Goal: Navigation & Orientation: Find specific page/section

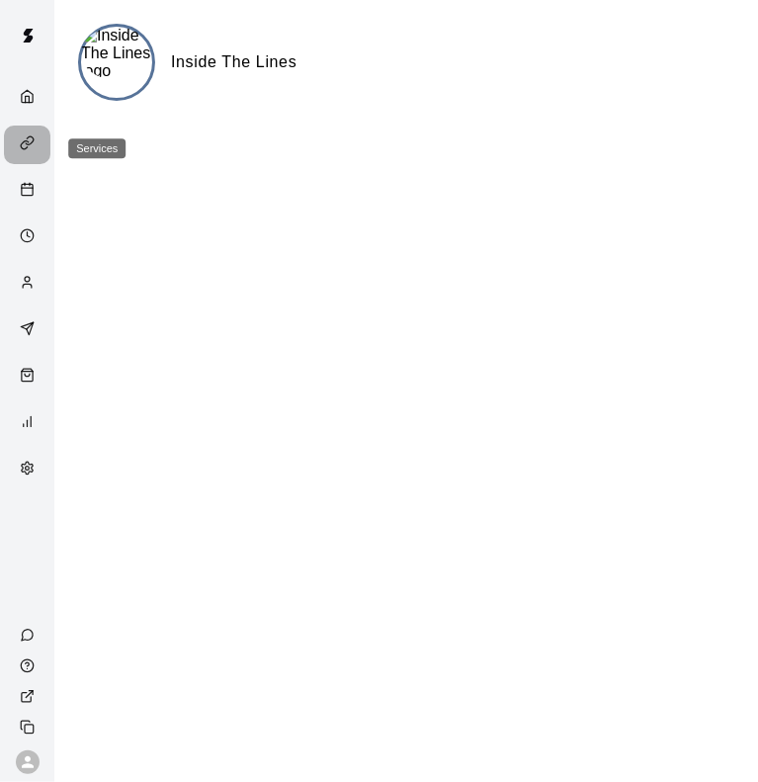
click at [32, 145] on icon "Services" at bounding box center [27, 142] width 15 height 15
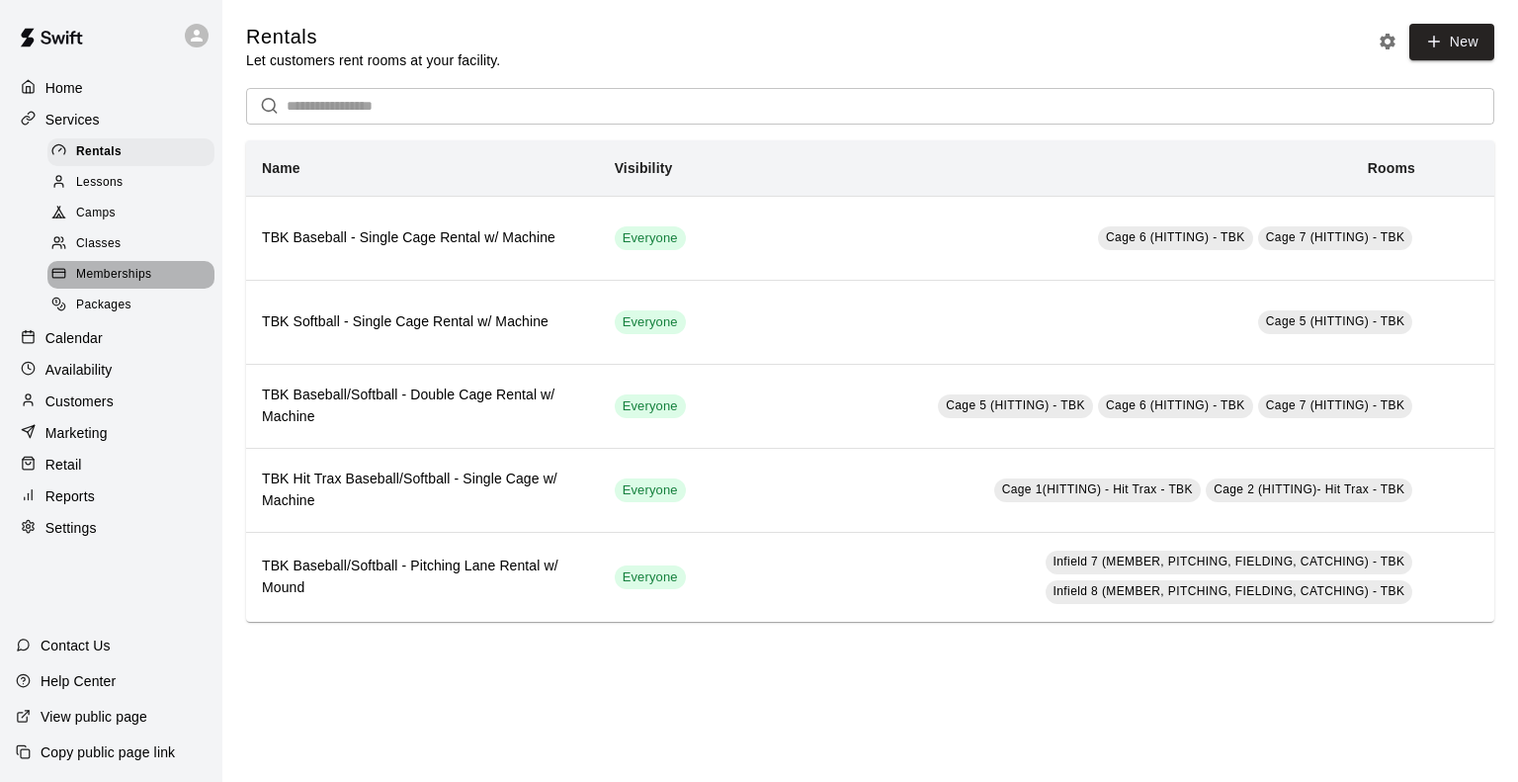
click at [123, 285] on span "Memberships" at bounding box center [113, 275] width 75 height 20
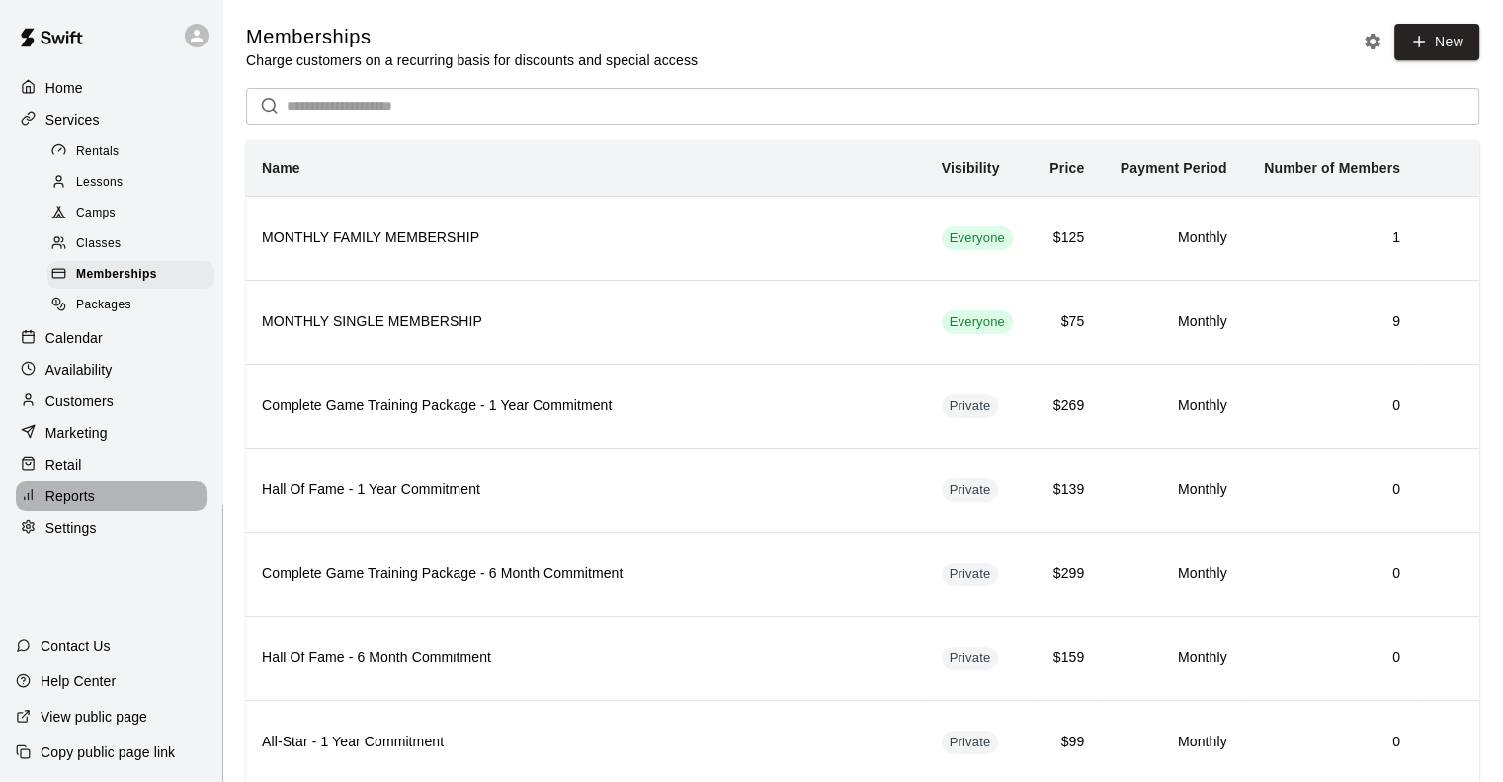
click at [57, 506] on p "Reports" at bounding box center [69, 496] width 49 height 20
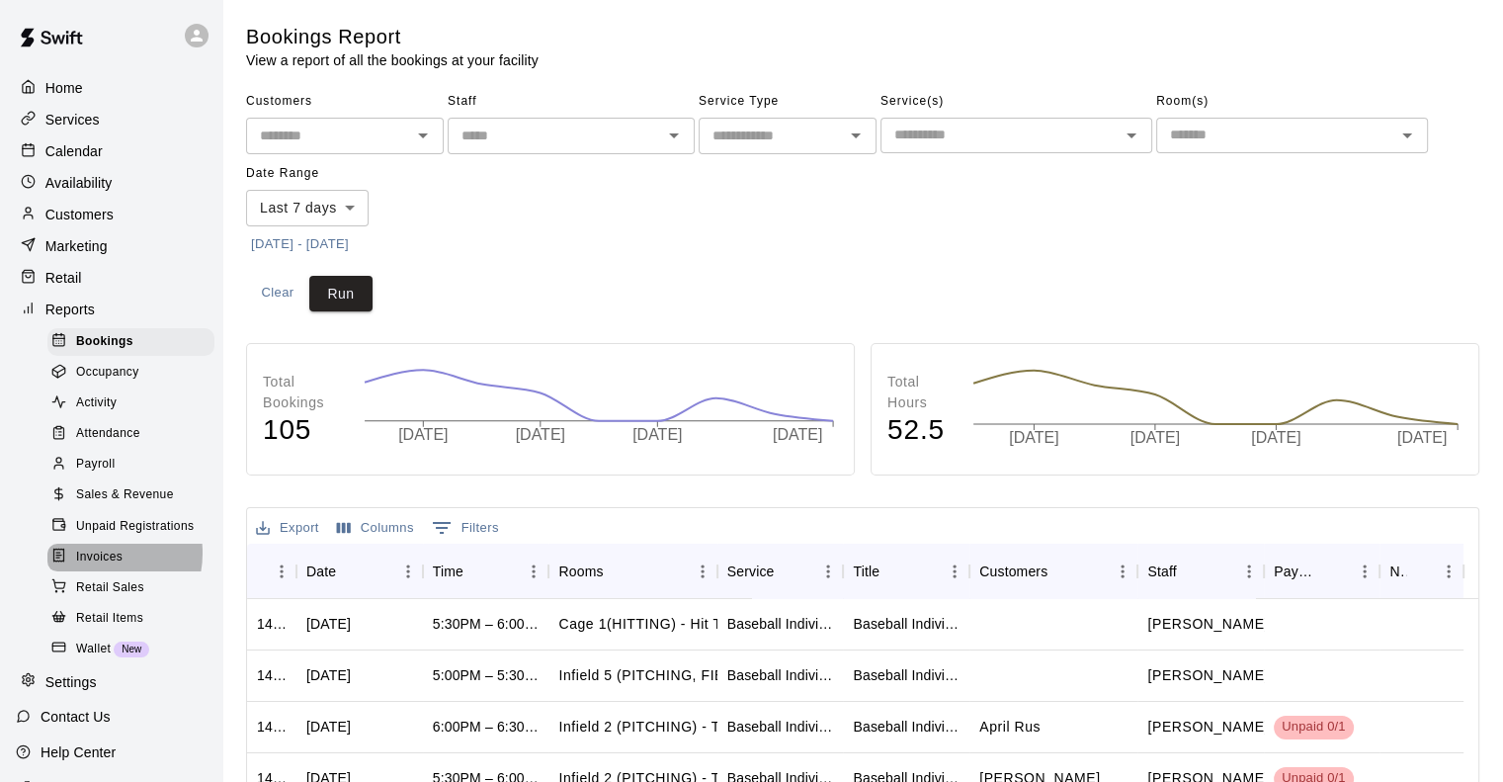
click at [101, 567] on span "Invoices" at bounding box center [99, 557] width 46 height 20
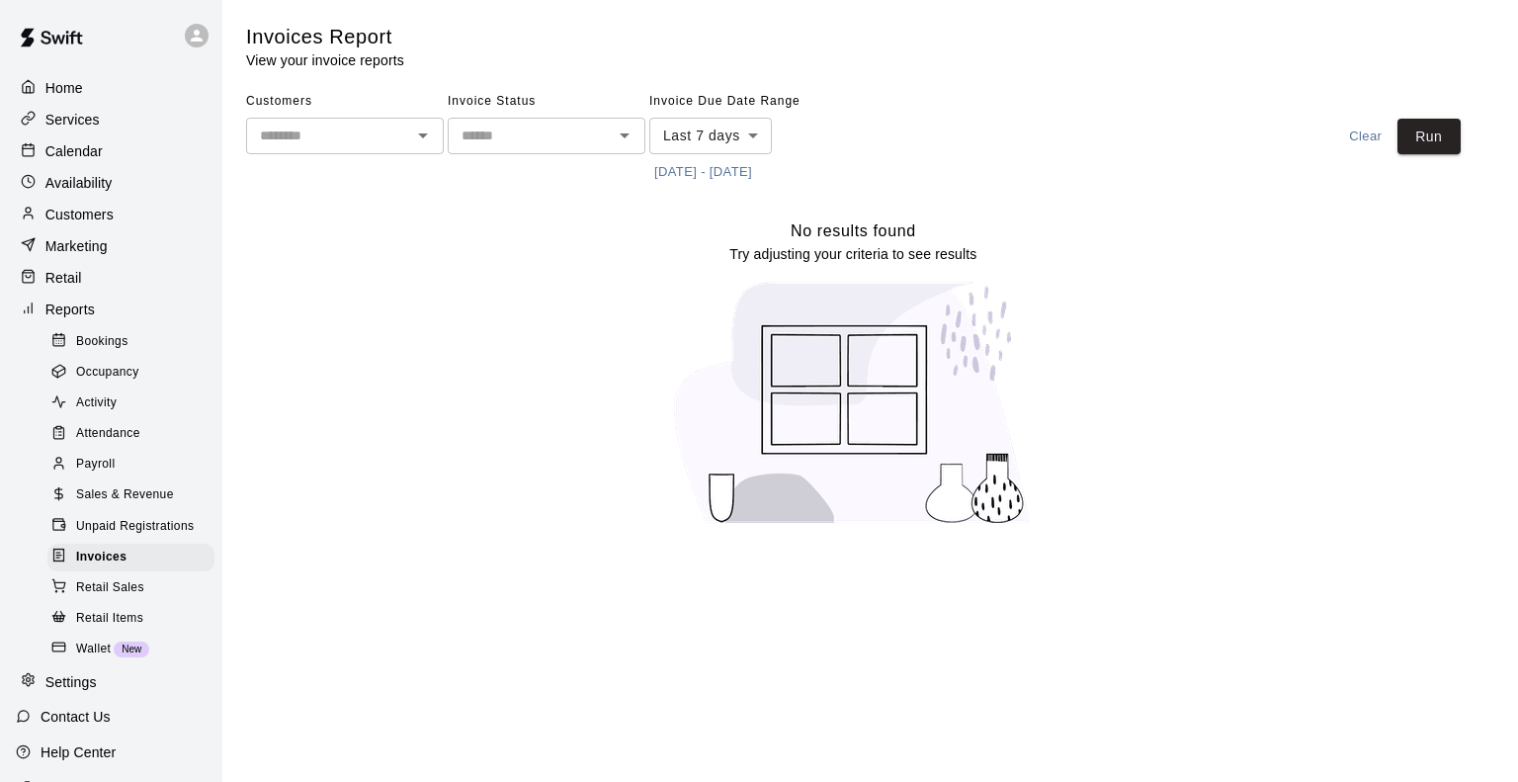
click at [118, 505] on span "Sales & Revenue" at bounding box center [125, 495] width 98 height 20
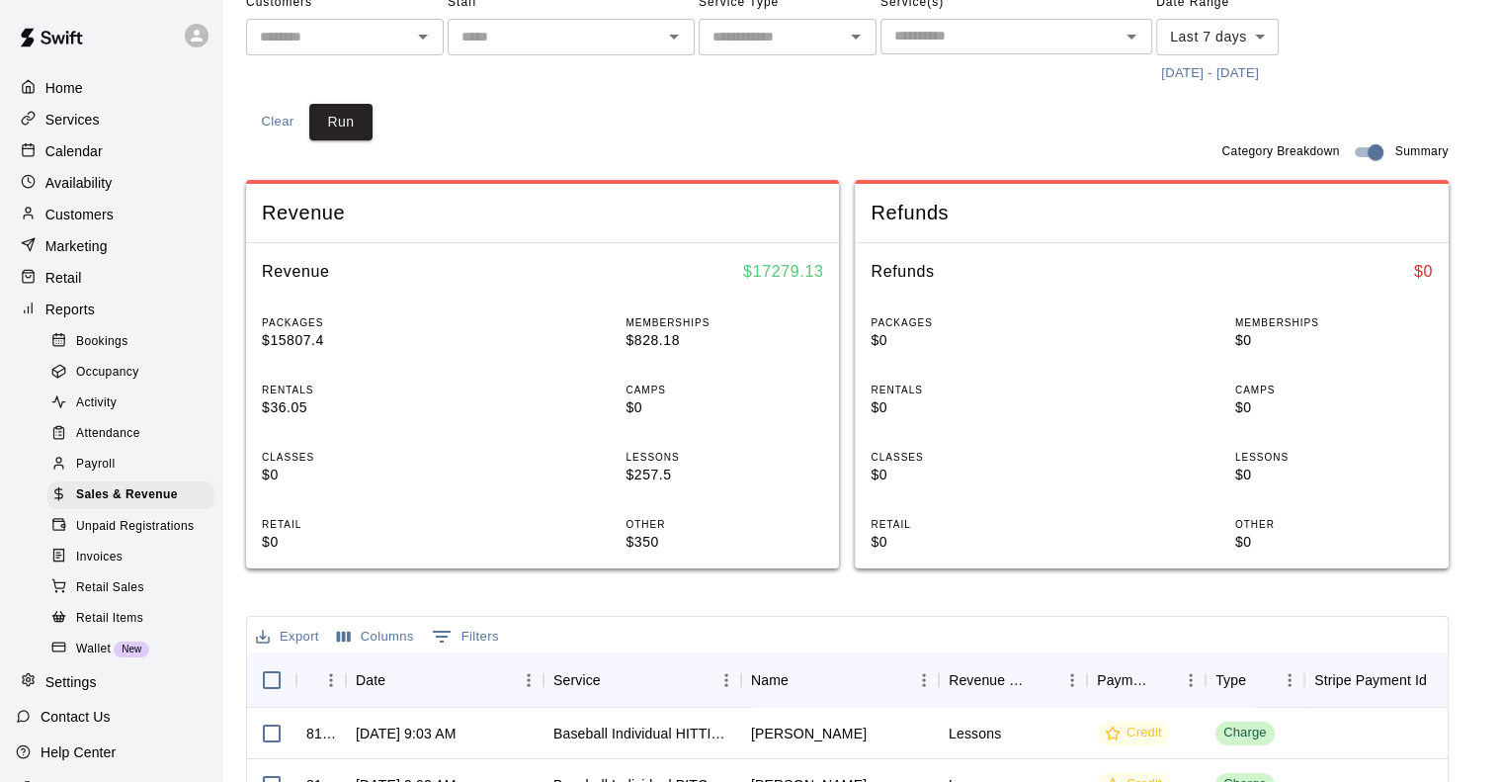
scroll to position [99, 0]
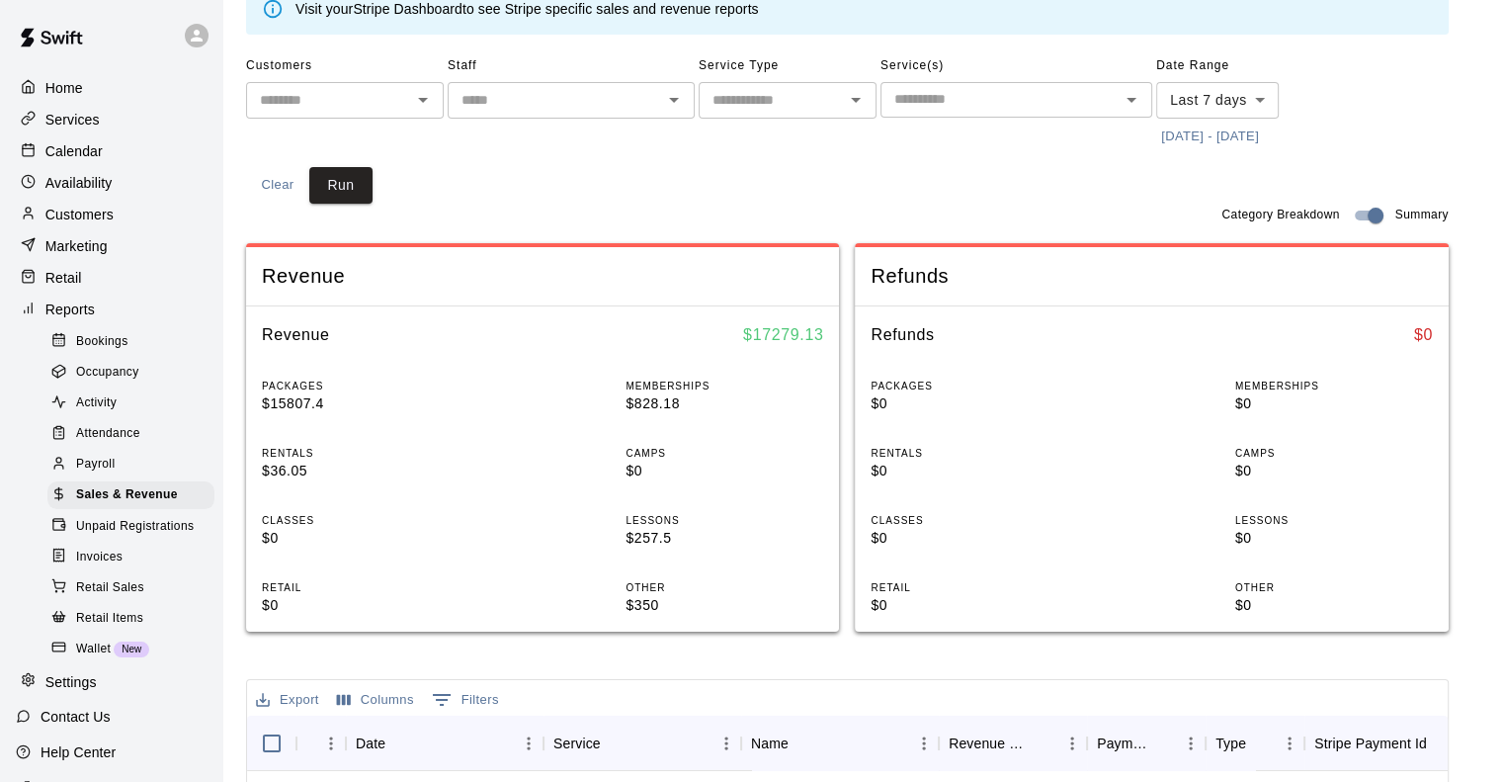
click at [394, 501] on div "PACKAGES $15807.4 MEMBERSHIPS $828.18 RENTALS $36.05 CAMPS $0 CLASSES $0 LESSON…" at bounding box center [542, 497] width 593 height 269
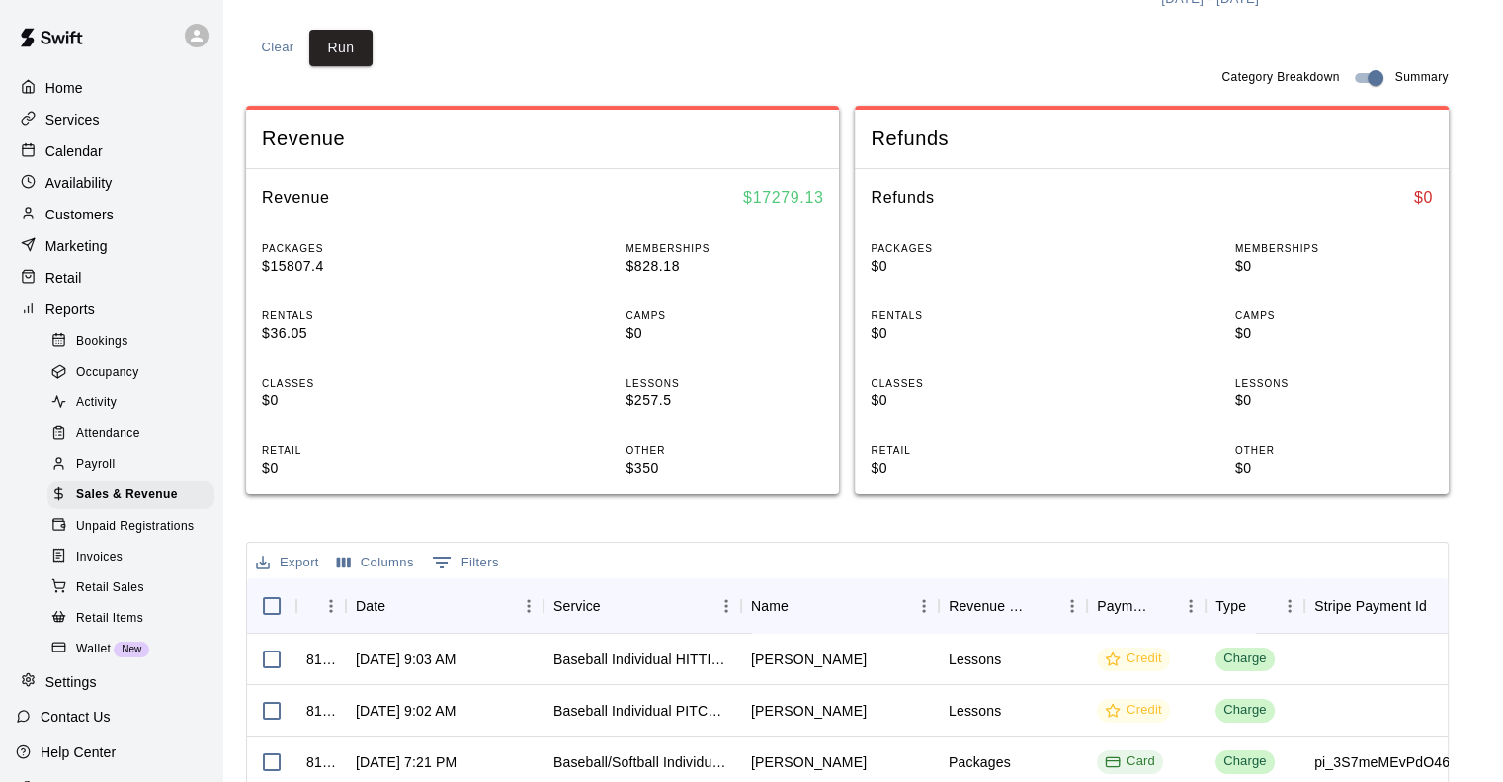
scroll to position [239, 0]
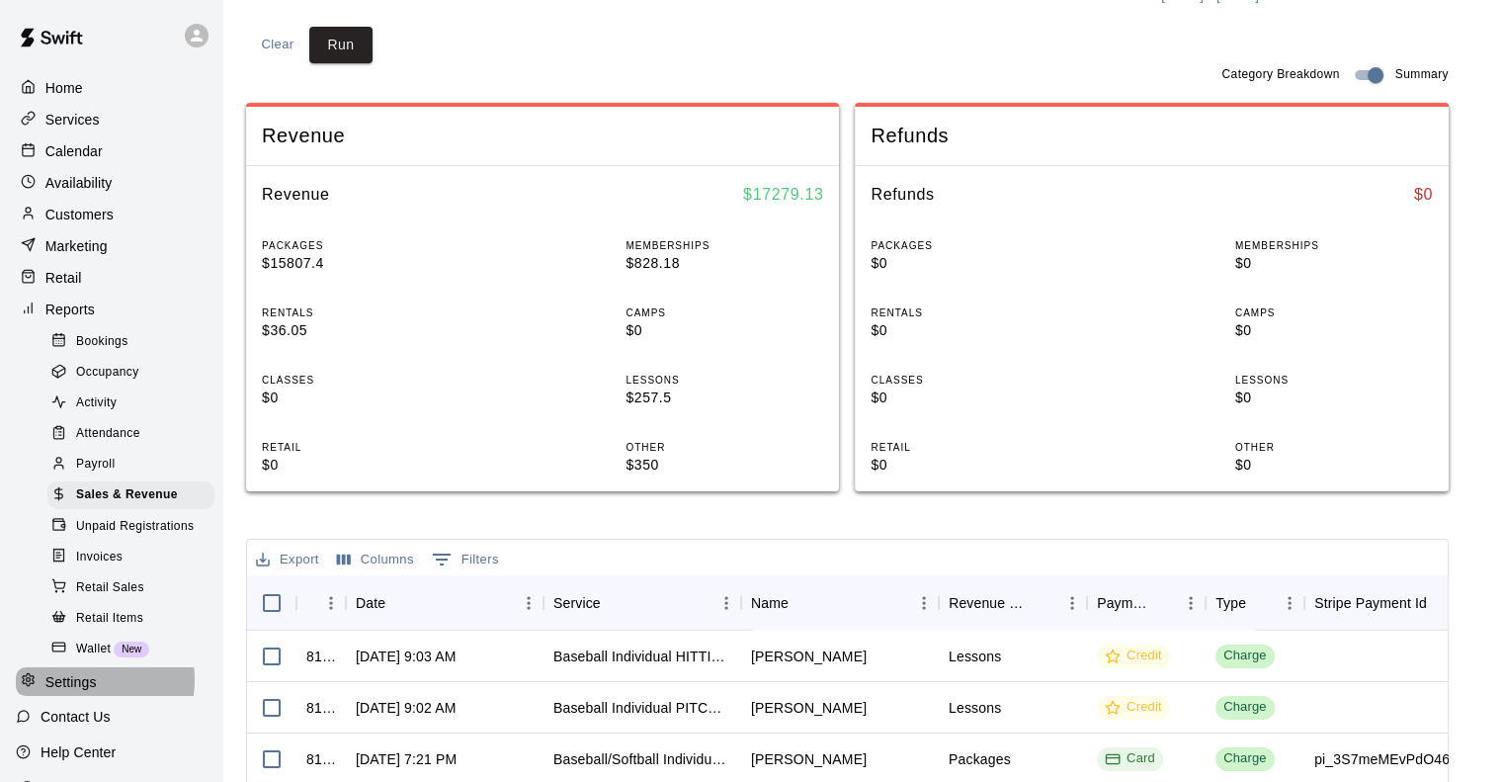
click at [74, 692] on p "Settings" at bounding box center [70, 682] width 51 height 20
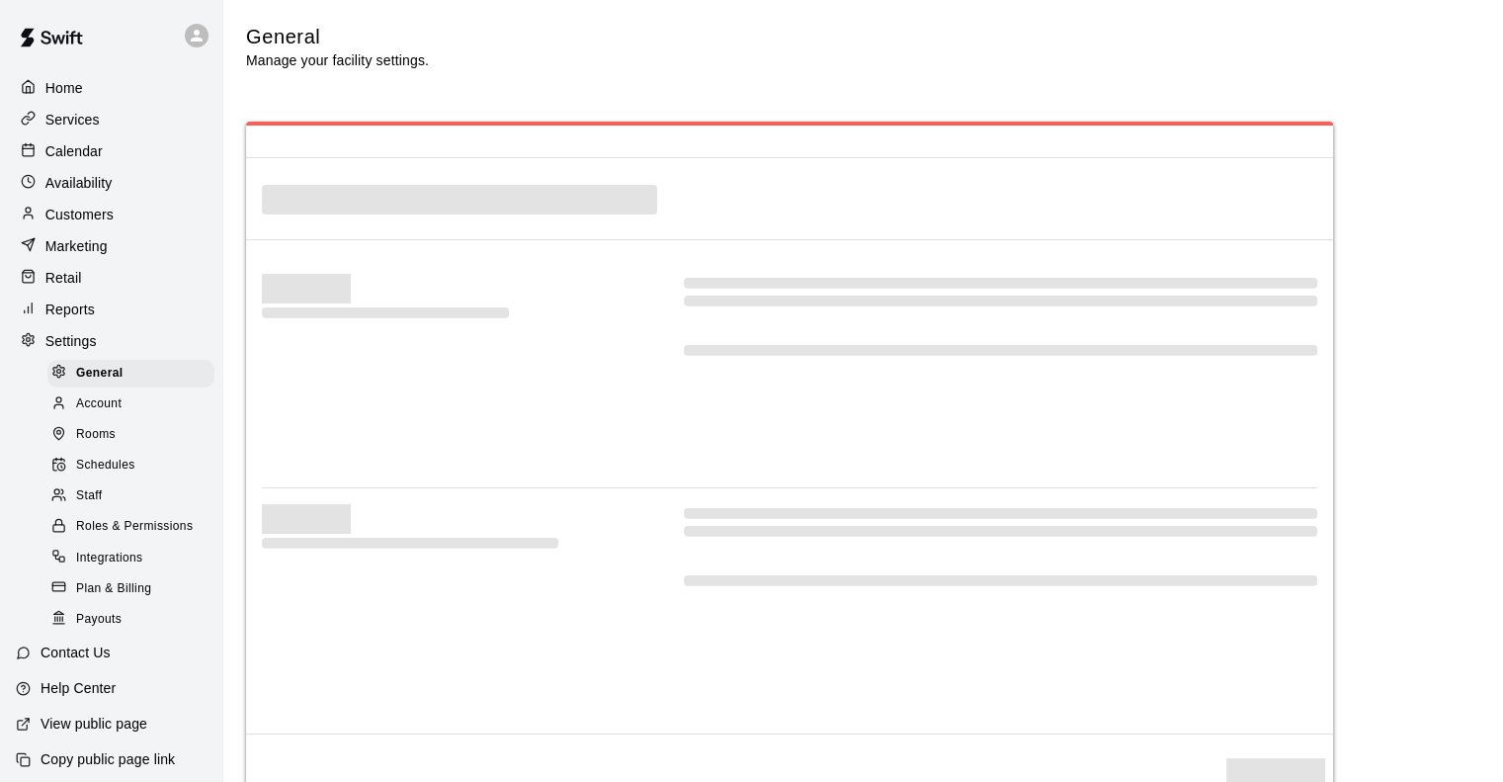
select select "**"
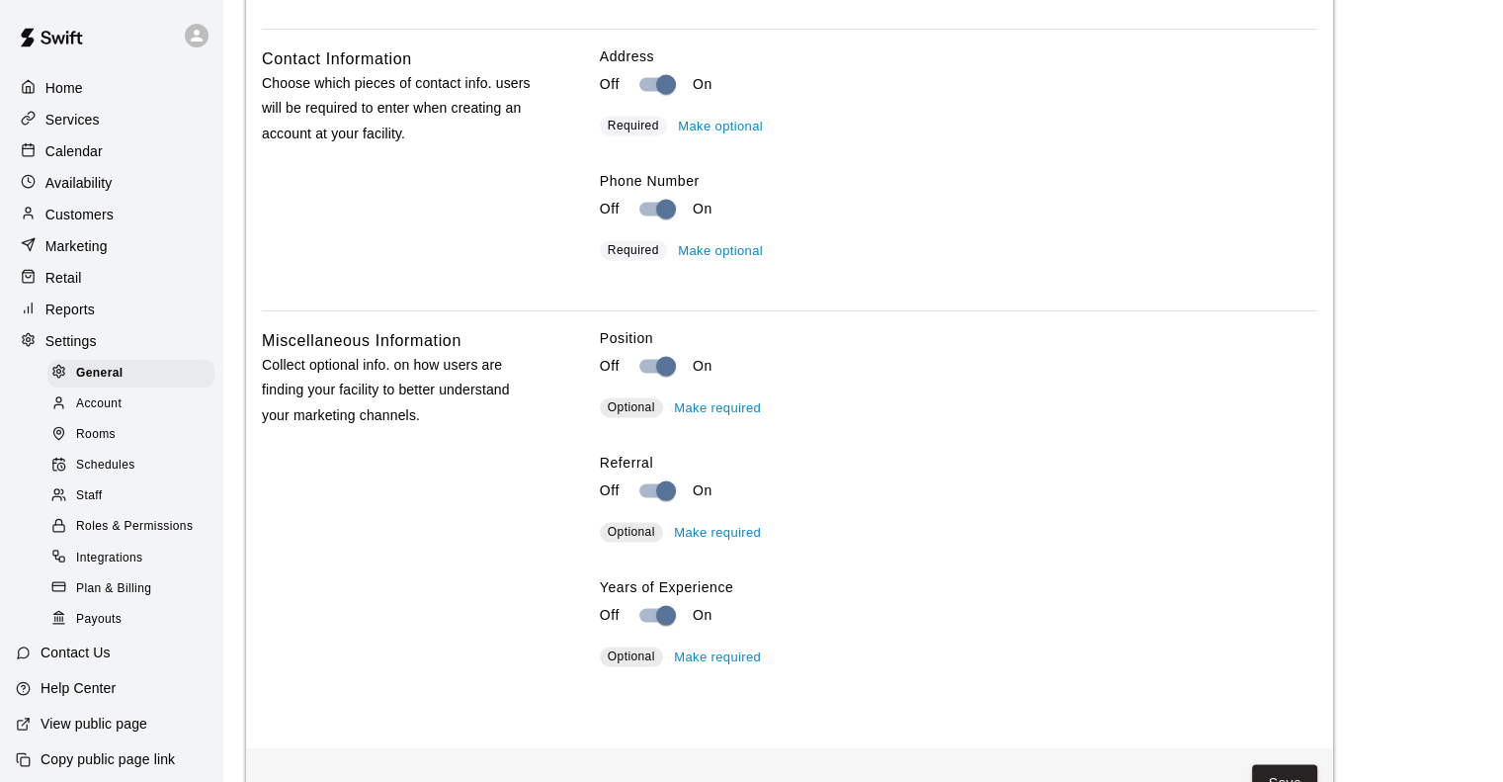
scroll to position [3722, 0]
click at [87, 698] on p "Help Center" at bounding box center [78, 688] width 75 height 20
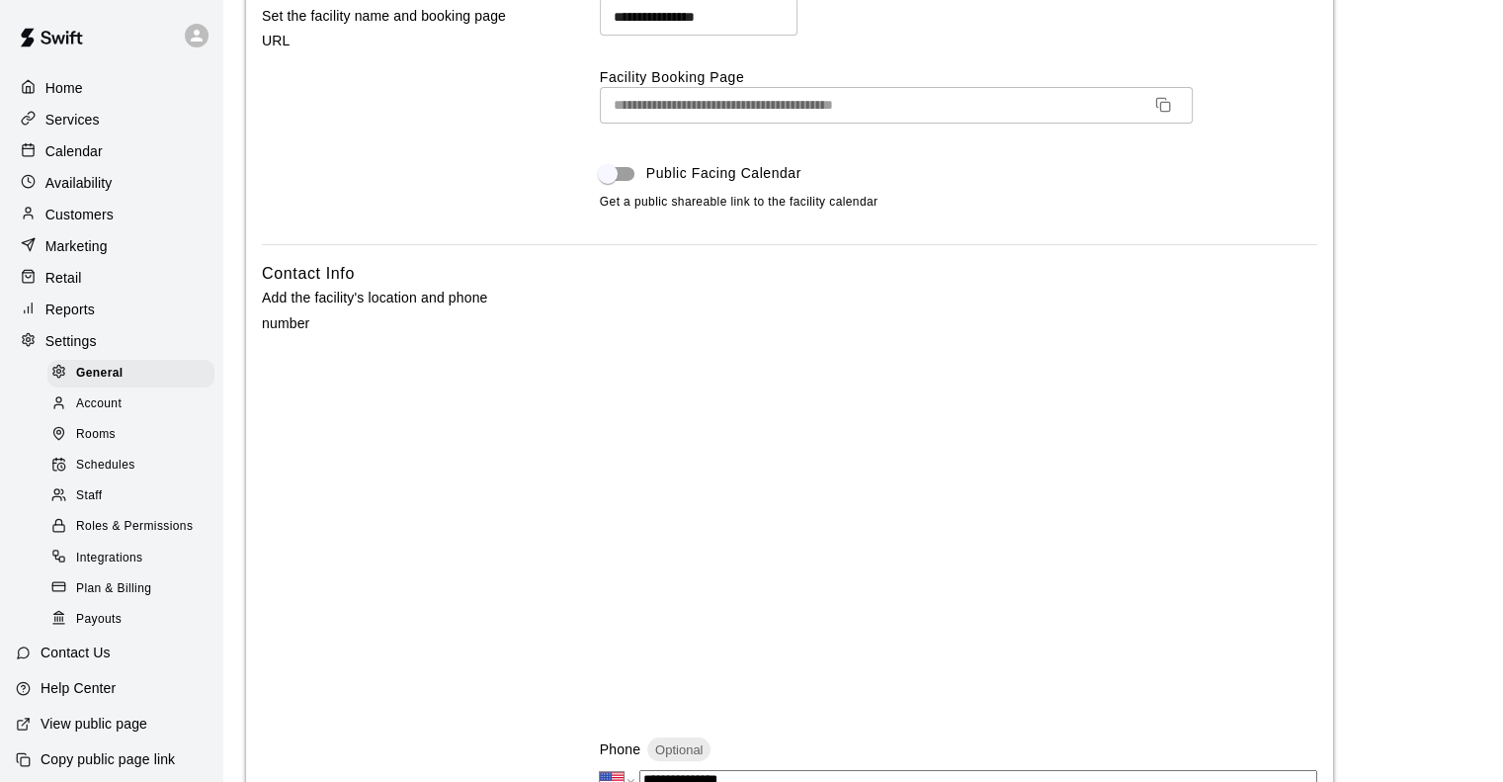
scroll to position [0, 0]
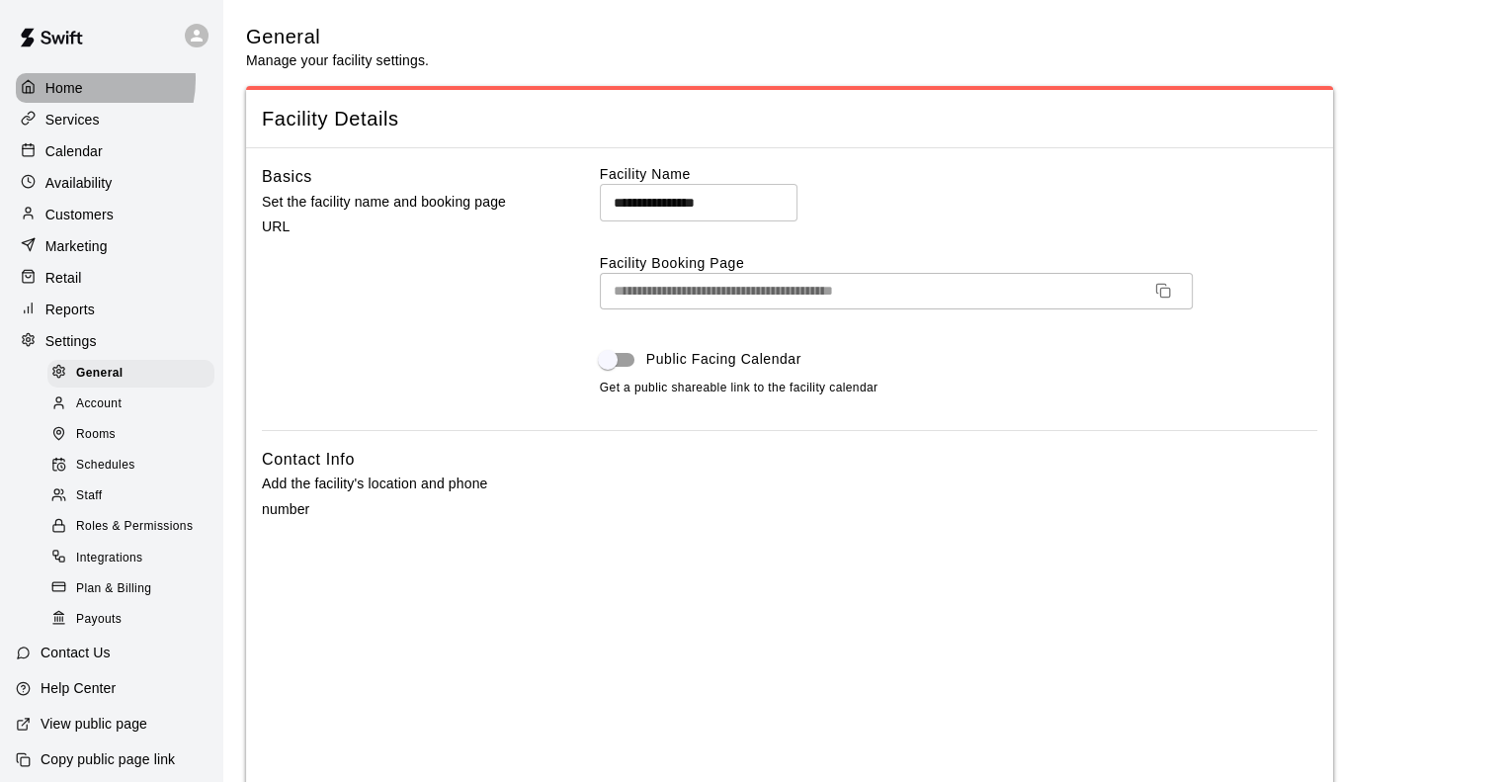
click at [75, 79] on p "Home" at bounding box center [64, 88] width 38 height 20
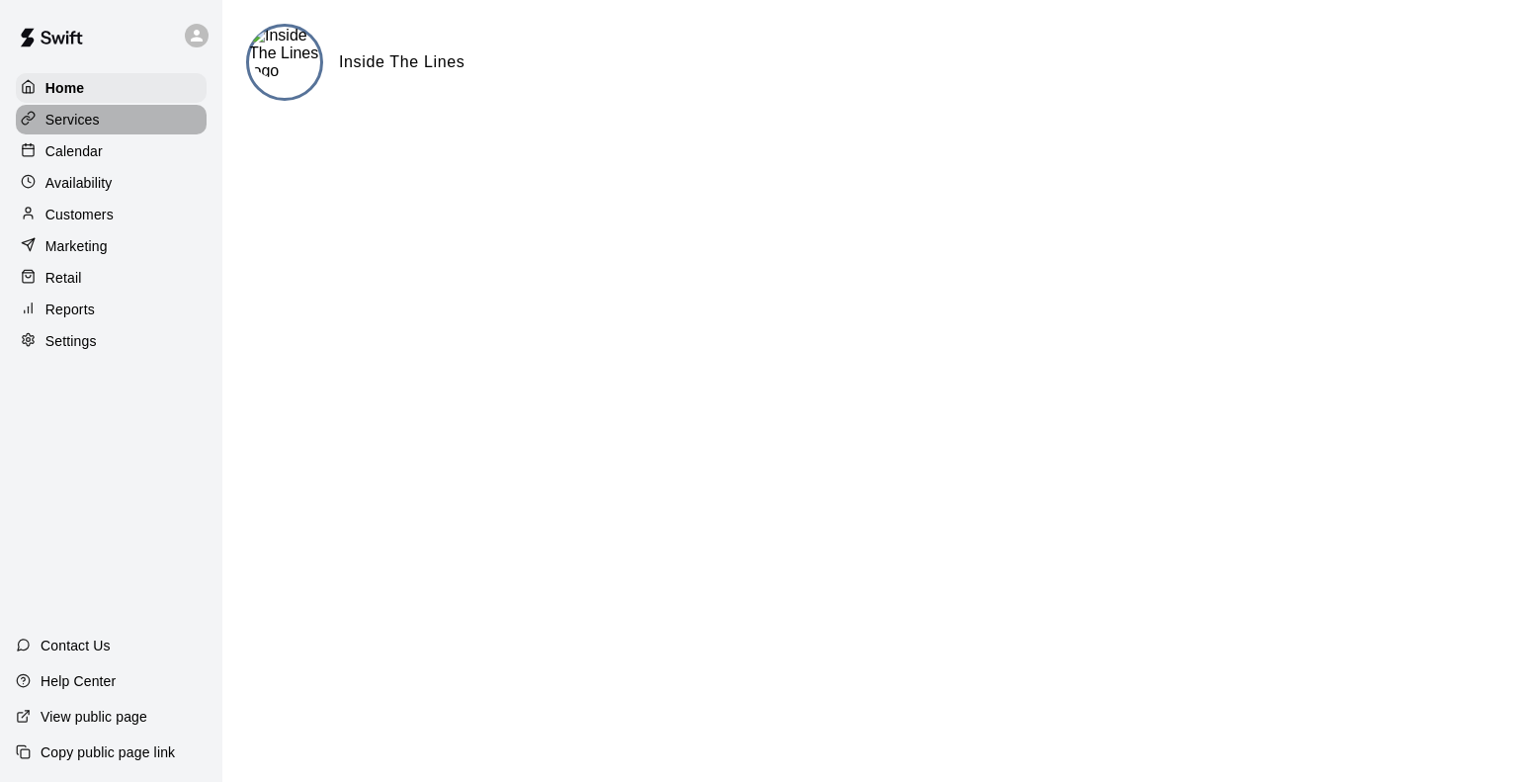
click at [99, 122] on div "Services" at bounding box center [111, 120] width 191 height 30
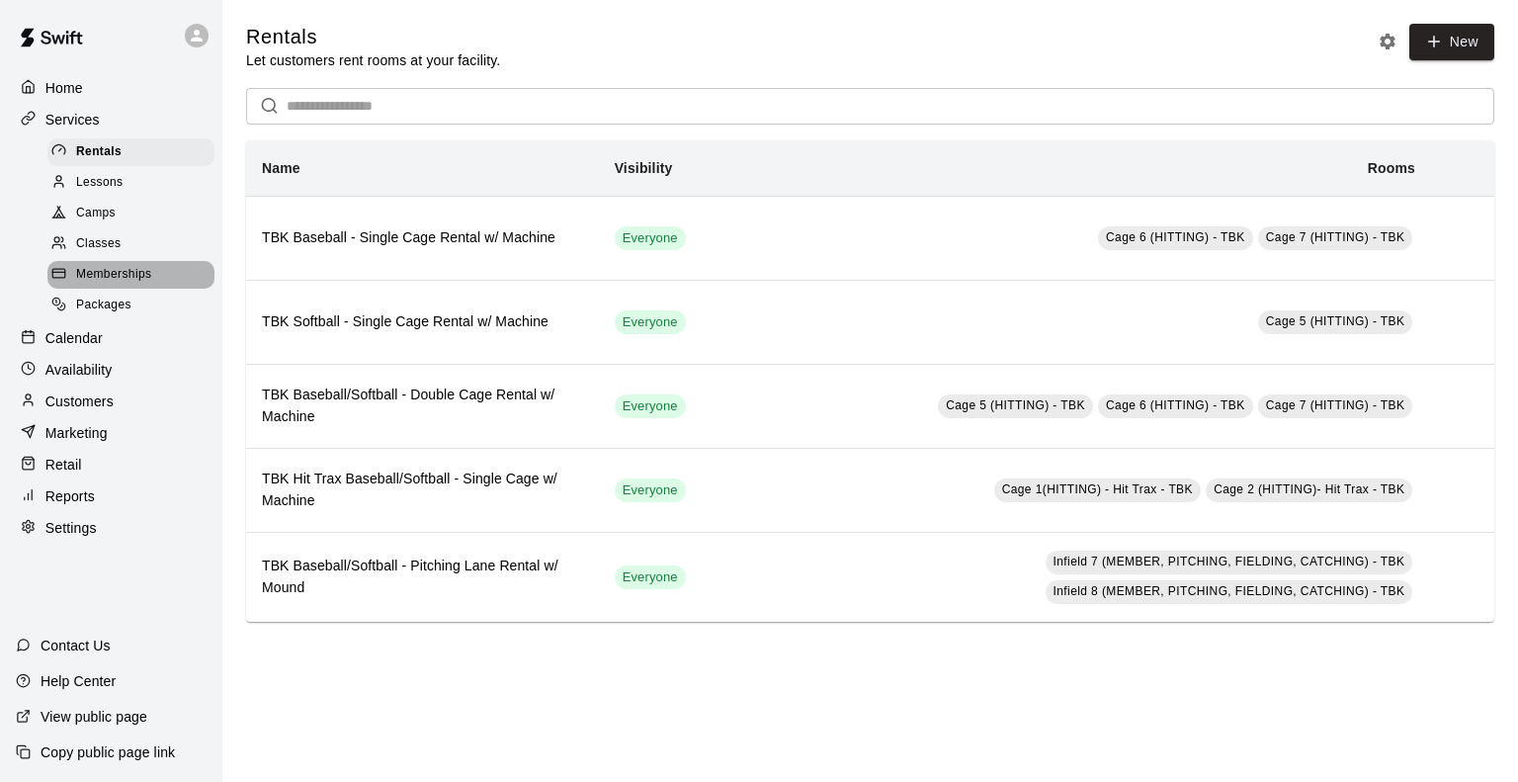
click at [108, 284] on span "Memberships" at bounding box center [113, 275] width 75 height 20
